Goal: Transaction & Acquisition: Subscribe to service/newsletter

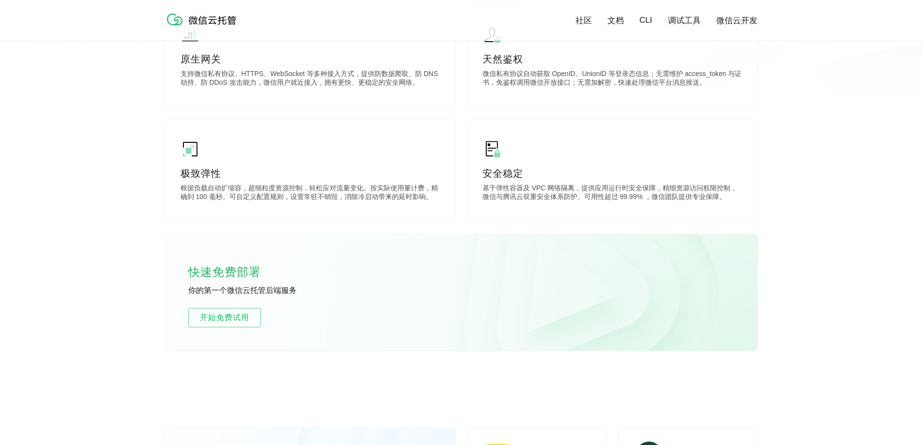
scroll to position [484, 0]
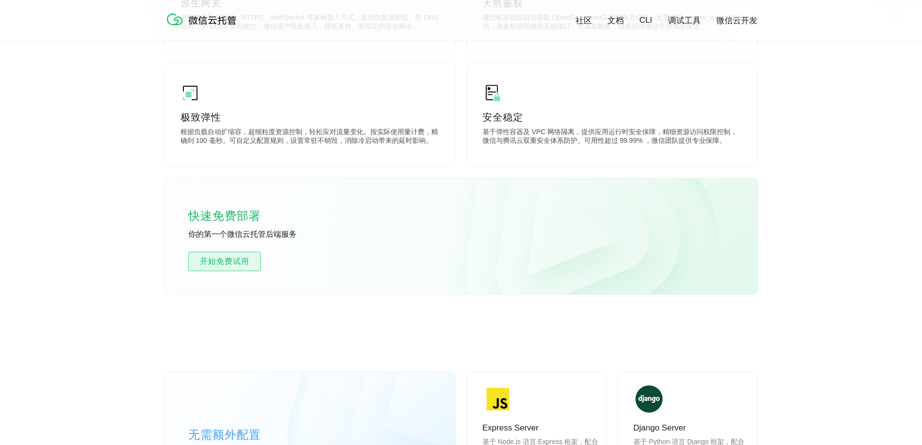
click at [240, 268] on link "开始免费试用" at bounding box center [224, 261] width 73 height 19
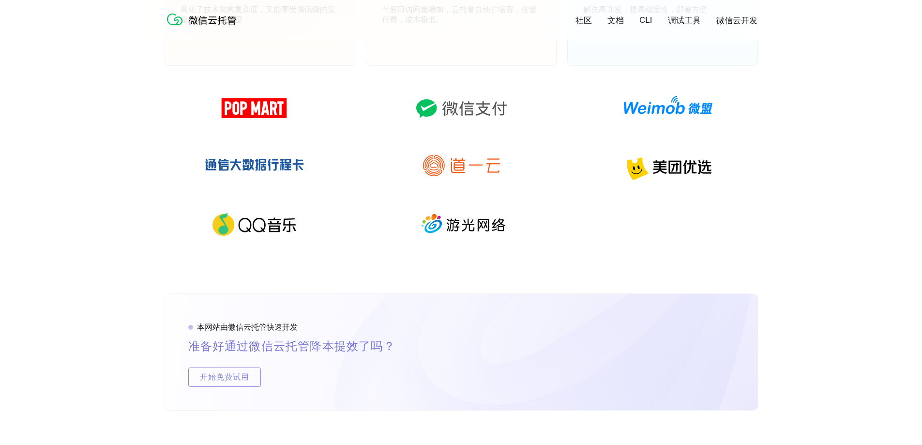
scroll to position [1597, 0]
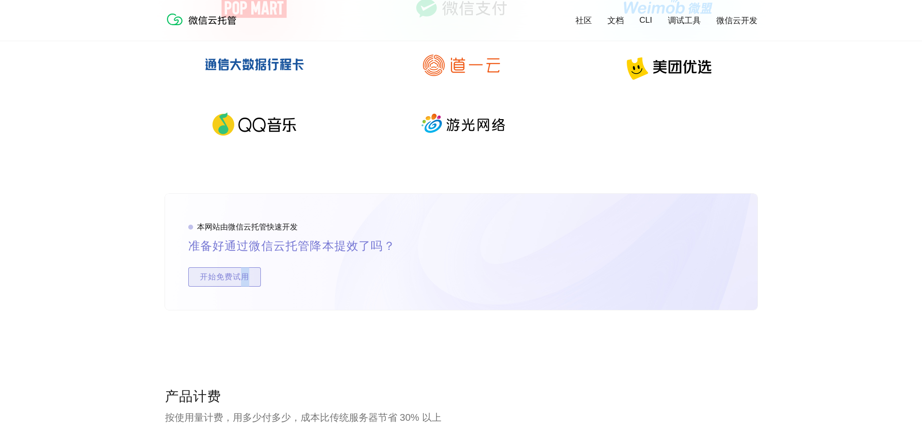
click at [244, 277] on span "开始免费试用" at bounding box center [225, 276] width 72 height 19
click at [234, 274] on span "开始免费试用" at bounding box center [225, 276] width 72 height 19
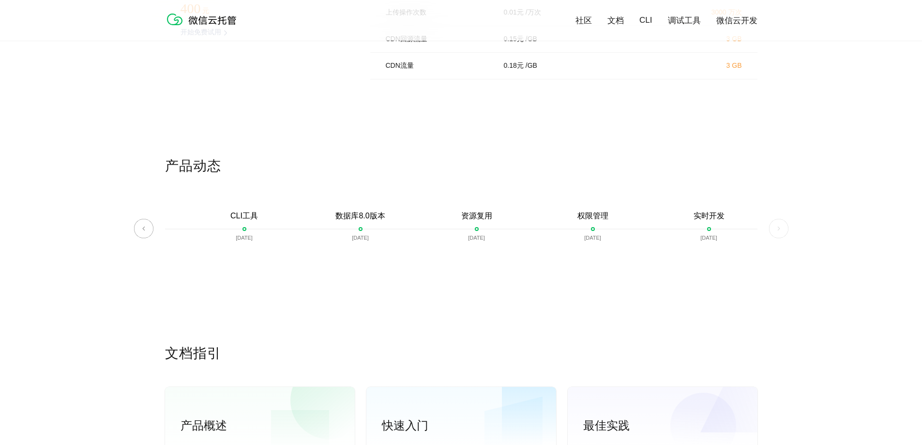
scroll to position [1963, 0]
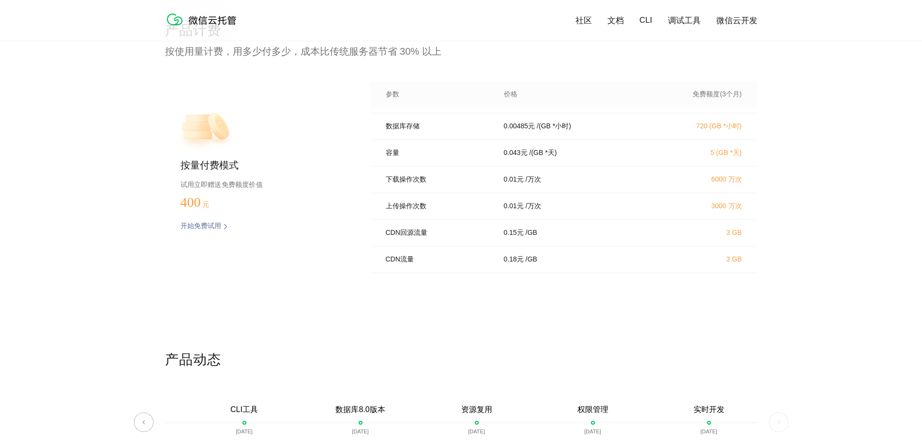
click at [220, 230] on p "开始免费试用" at bounding box center [201, 227] width 41 height 10
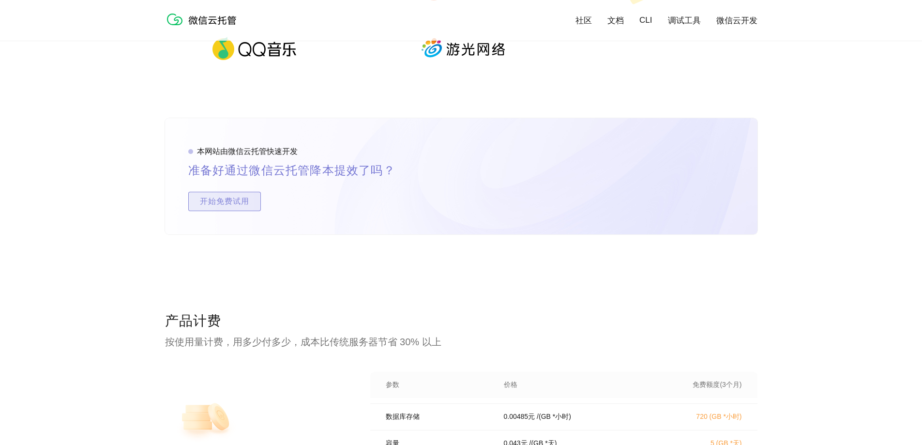
click at [235, 207] on span "开始免费试用" at bounding box center [225, 201] width 72 height 19
click at [235, 204] on span "开始免费试用" at bounding box center [225, 201] width 72 height 19
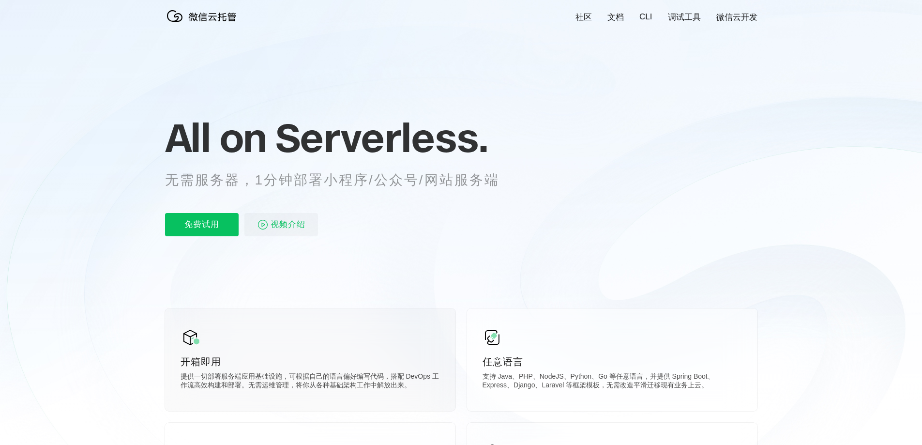
scroll to position [0, 0]
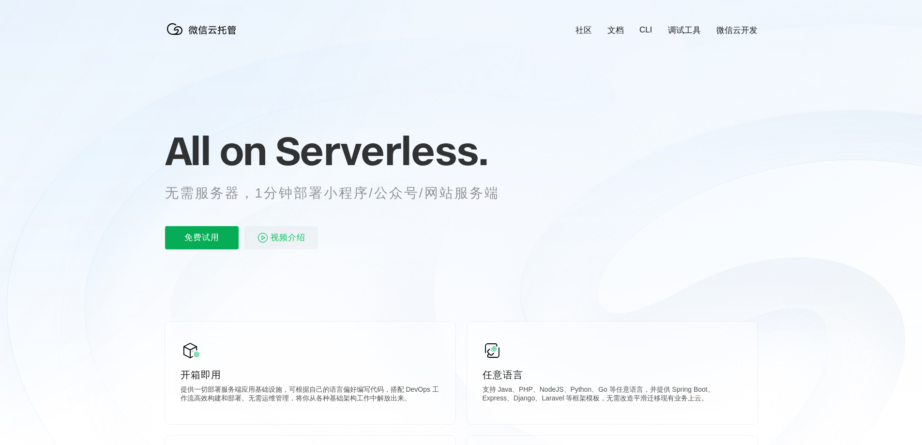
click at [207, 231] on p "免费试用" at bounding box center [202, 237] width 74 height 23
click at [249, 216] on div "All on Serverless. 无需服务器，1分钟部署小程序/公众号/网站服务端 免费试用 视频介绍" at bounding box center [344, 189] width 358 height 140
click at [248, 218] on div "All on Serverless. 无需服务器，1分钟部署小程序/公众号/网站服务端 免费试用 视频介绍" at bounding box center [344, 189] width 358 height 140
click at [719, 28] on link "微信云开发" at bounding box center [736, 30] width 41 height 11
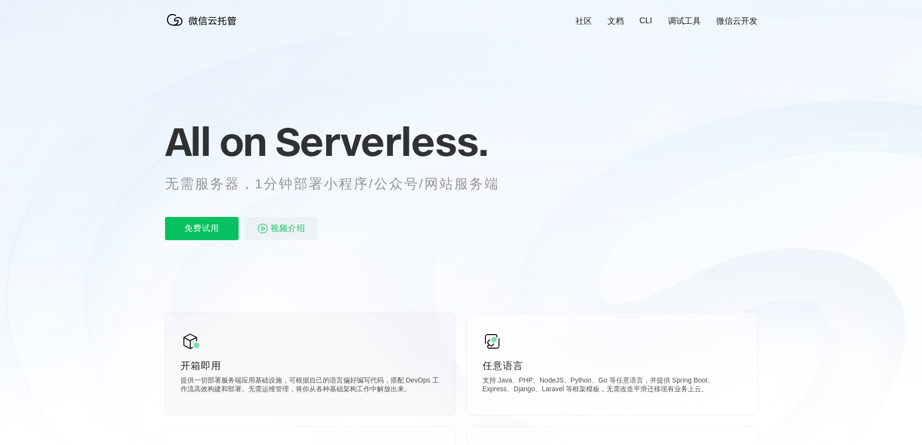
scroll to position [194, 0]
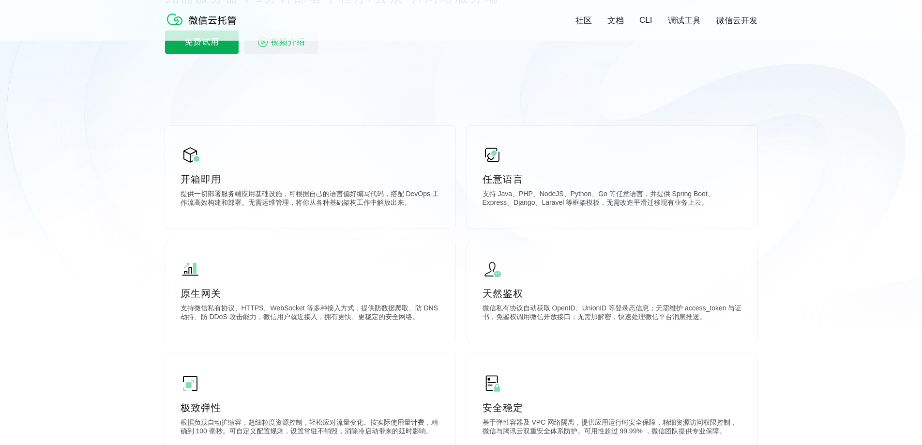
click at [204, 50] on p "免费试用" at bounding box center [202, 41] width 74 height 23
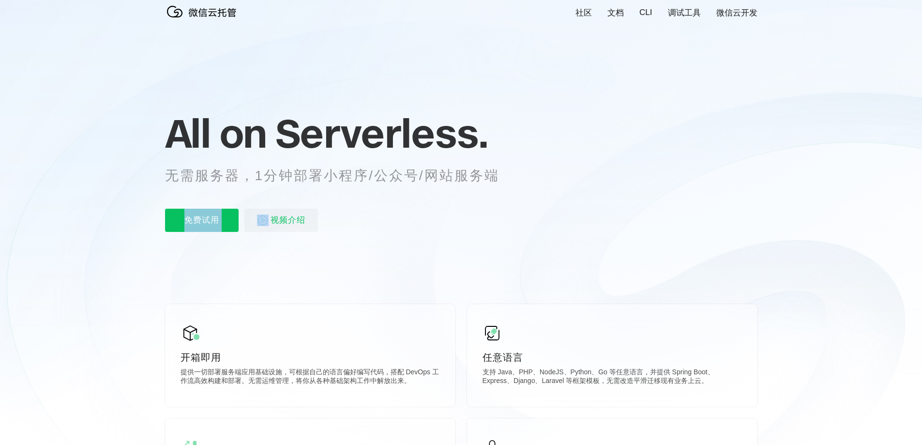
scroll to position [0, 0]
